Goal: Information Seeking & Learning: Stay updated

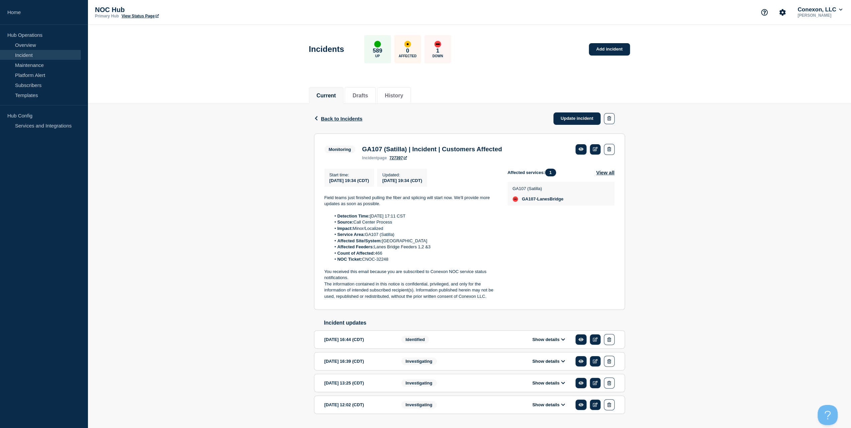
click at [35, 55] on link "Incident" at bounding box center [40, 55] width 81 height 10
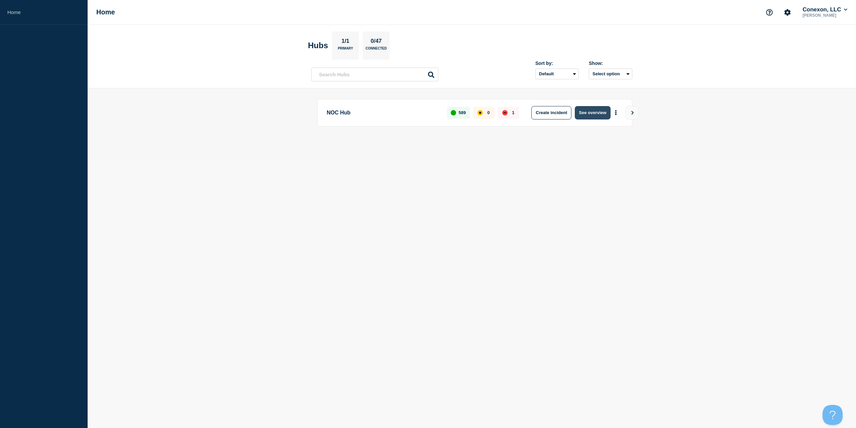
click at [591, 111] on button "See overview" at bounding box center [592, 112] width 35 height 13
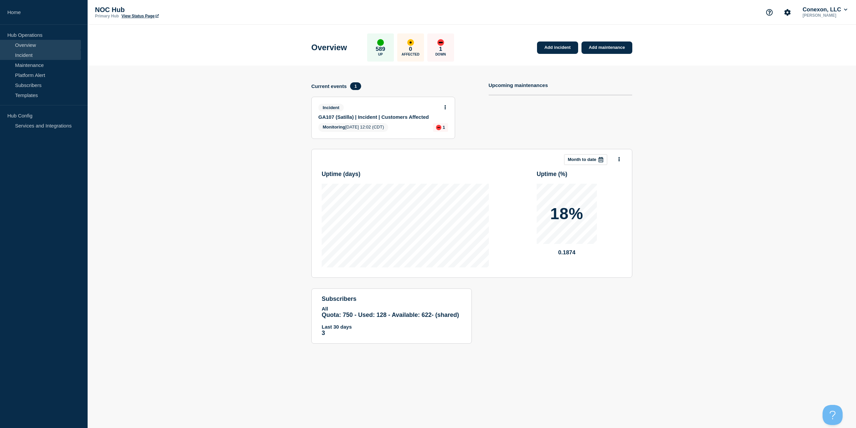
click at [38, 55] on link "Incident" at bounding box center [40, 55] width 81 height 10
